Goal: Task Accomplishment & Management: Manage account settings

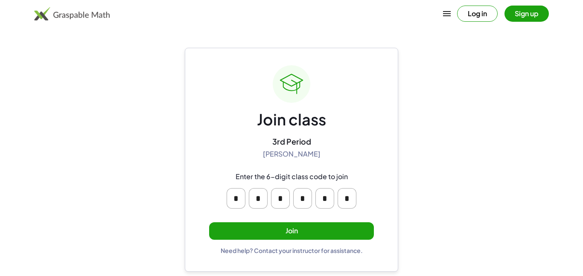
click at [347, 198] on input "*" at bounding box center [347, 198] width 19 height 20
click at [387, 204] on div "Join class 3rd Period [PERSON_NAME] Enter the 6-digit class code to join * * * …" at bounding box center [291, 160] width 213 height 224
click at [320, 230] on button "Join" at bounding box center [291, 230] width 165 height 17
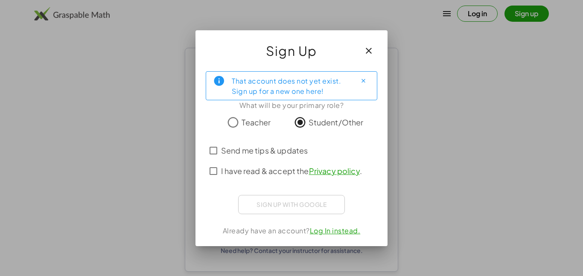
click at [228, 173] on span "I have read & accept the Privacy policy ." at bounding box center [291, 171] width 141 height 12
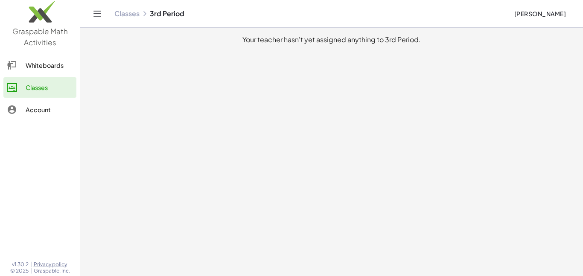
click at [19, 67] on div at bounding box center [16, 65] width 19 height 10
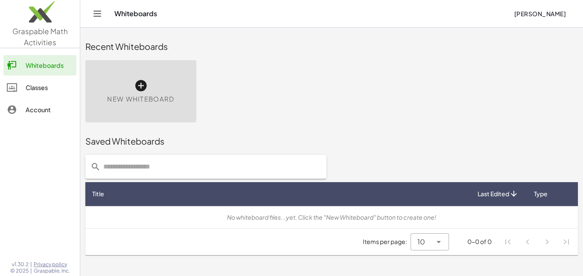
click at [22, 85] on div at bounding box center [16, 87] width 19 height 10
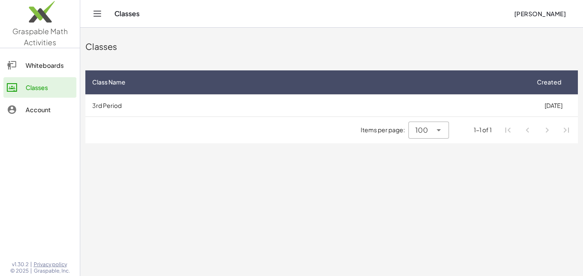
click at [34, 106] on div "Account" at bounding box center [49, 110] width 47 height 10
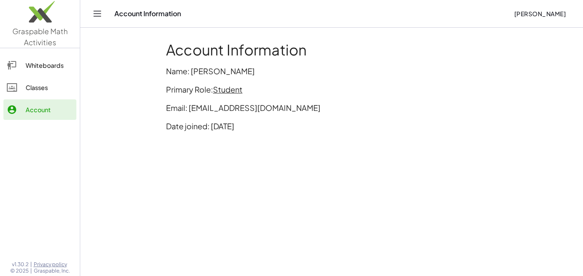
click at [18, 87] on div at bounding box center [16, 87] width 19 height 10
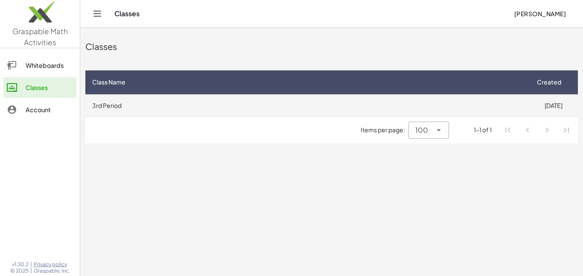
click at [132, 101] on td "3rd Period" at bounding box center [306, 105] width 443 height 22
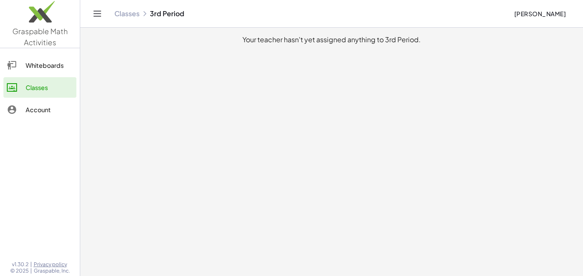
click at [42, 63] on div "Whiteboards" at bounding box center [49, 65] width 47 height 10
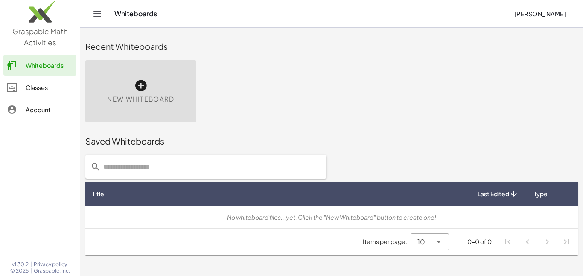
click at [44, 85] on div "Classes" at bounding box center [49, 87] width 47 height 10
